Goal: Information Seeking & Learning: Learn about a topic

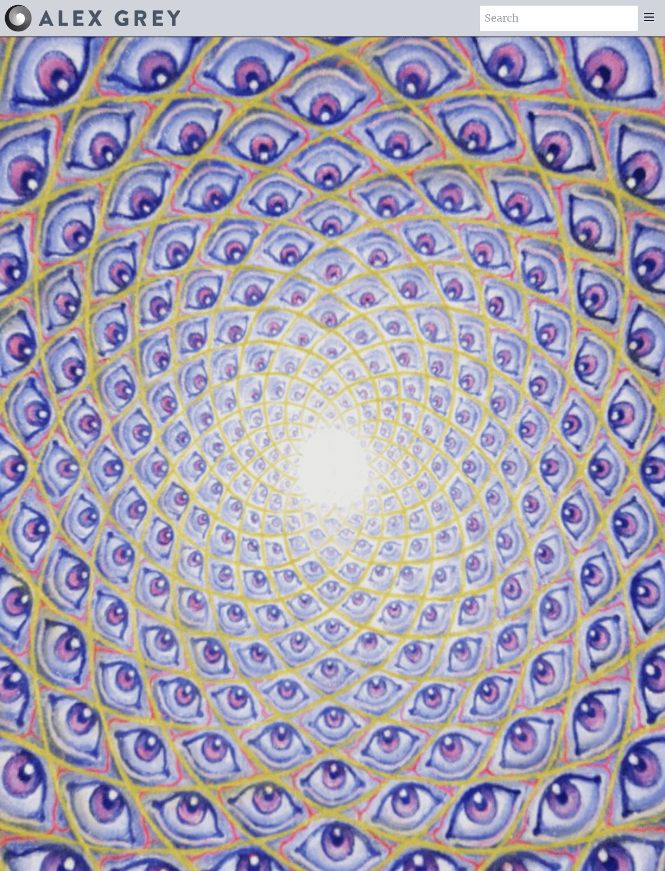
click at [466, 10] on icon at bounding box center [649, 17] width 14 height 14
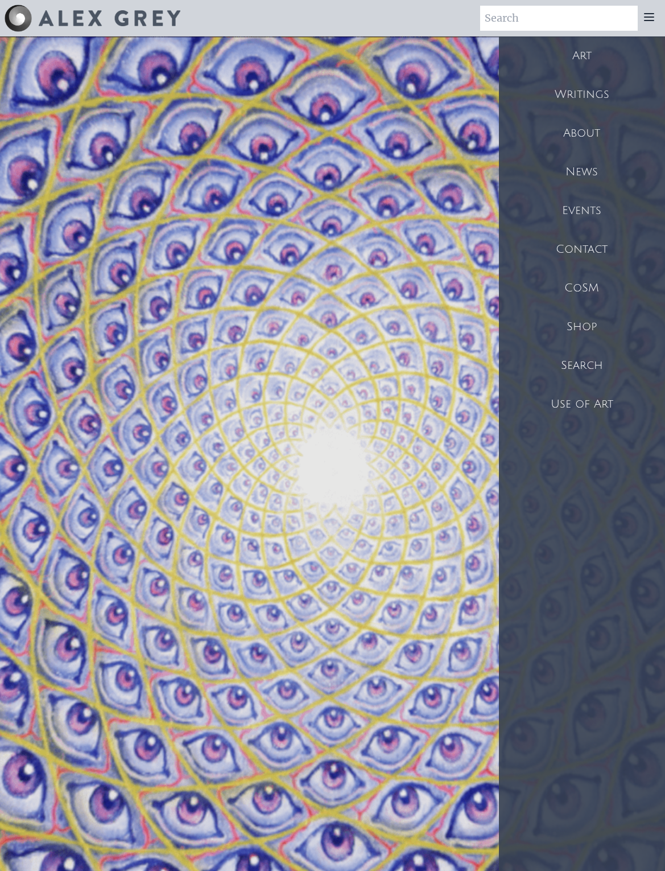
click at [466, 48] on div "Art" at bounding box center [582, 55] width 166 height 39
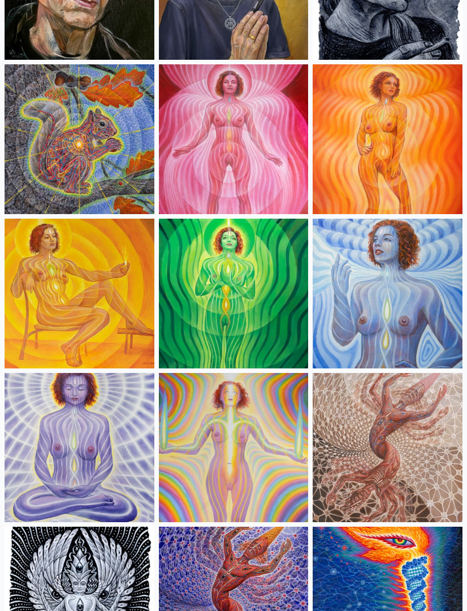
scroll to position [828, 0]
click at [402, 436] on img at bounding box center [387, 448] width 150 height 150
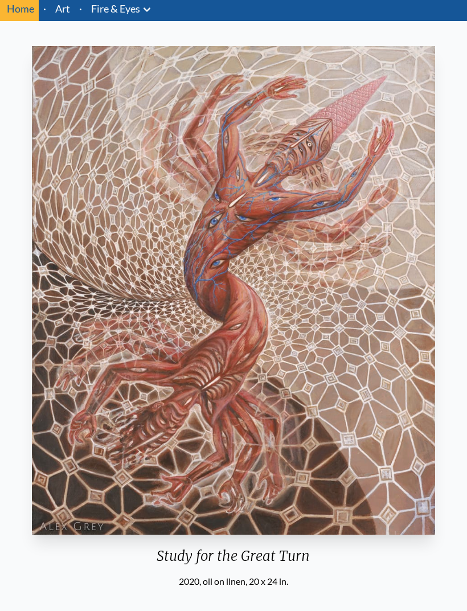
scroll to position [40, 0]
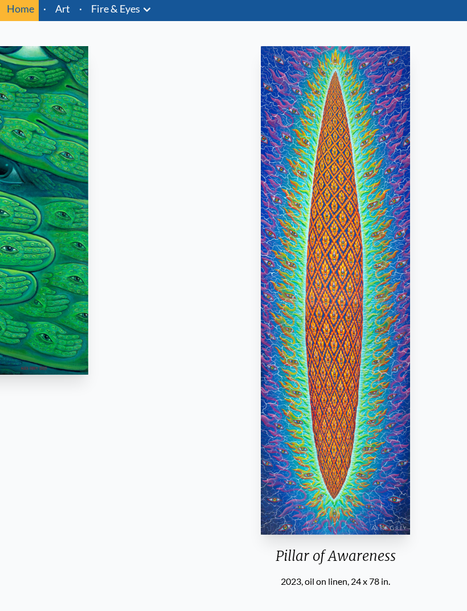
scroll to position [40, 0]
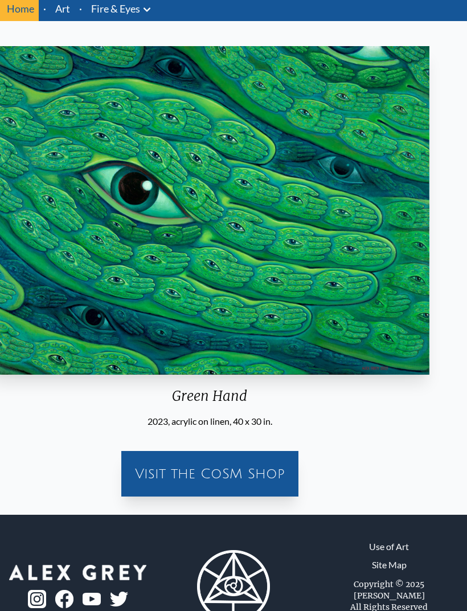
click at [288, 300] on img "1 / 31" at bounding box center [209, 210] width 439 height 328
